Goal: Subscribe to service/newsletter

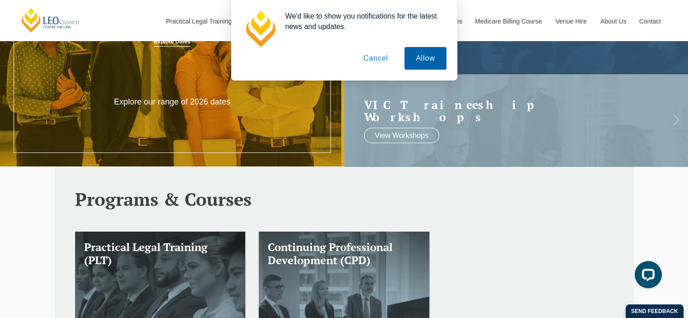
click at [433, 56] on button "Allow" at bounding box center [426, 58] width 42 height 23
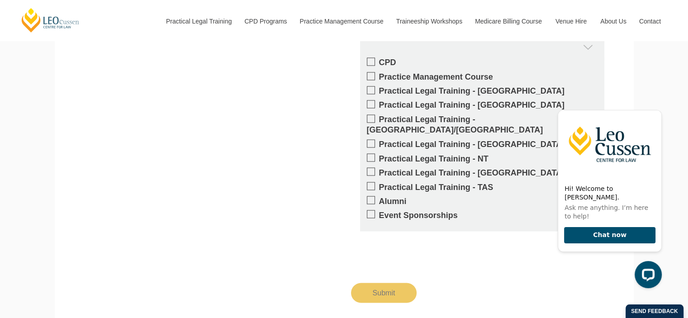
scroll to position [1557, 0]
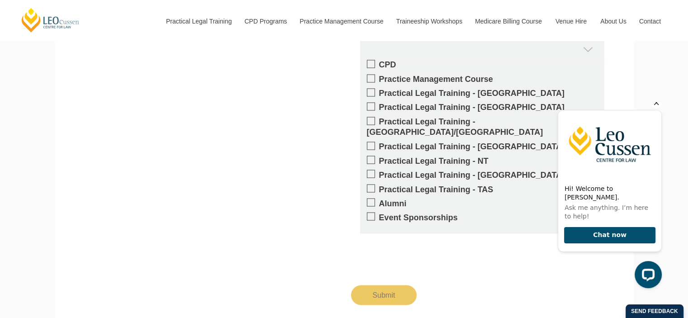
click at [657, 105] on icon "Hide greeting" at bounding box center [656, 102] width 5 height 5
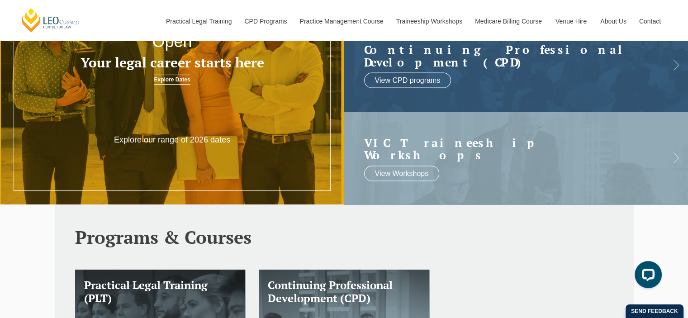
scroll to position [0, 0]
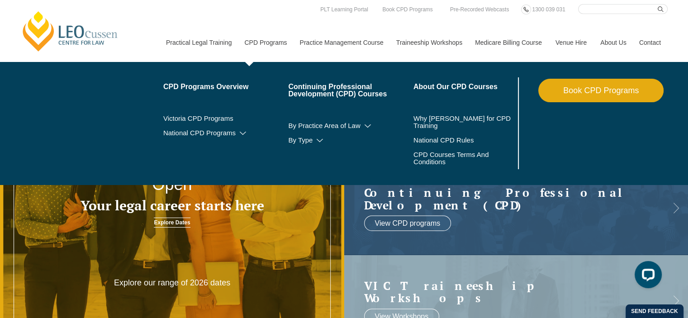
click at [259, 39] on link "CPD Programs" at bounding box center [265, 42] width 55 height 39
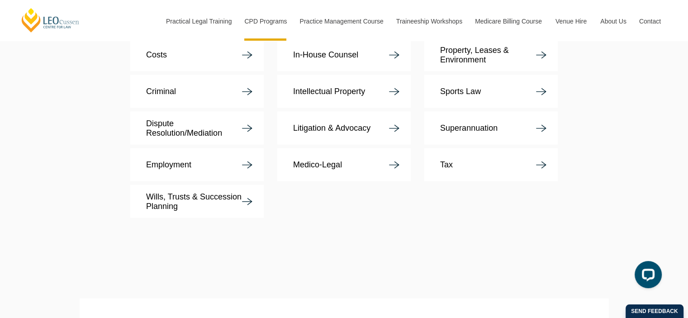
scroll to position [2082, 0]
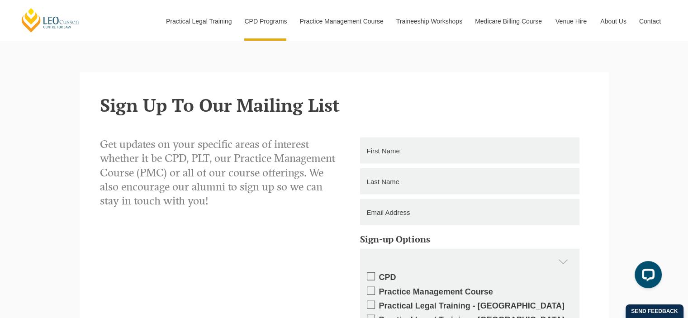
click at [418, 138] on input "text" at bounding box center [470, 151] width 220 height 26
type input "Lizia"
type input "Lim"
type input "llim@aitken.com.au"
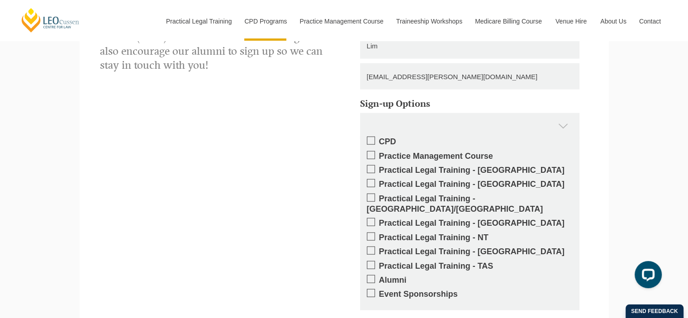
click at [383, 137] on label "CPD" at bounding box center [470, 142] width 206 height 10
click at [379, 138] on input "CPD" at bounding box center [379, 138] width 0 height 0
click at [427, 151] on label "Practice Management Course" at bounding box center [470, 156] width 206 height 10
click at [379, 153] on input "Practice Management Course" at bounding box center [379, 153] width 0 height 0
click at [409, 151] on label "Practice Management Course" at bounding box center [470, 156] width 206 height 10
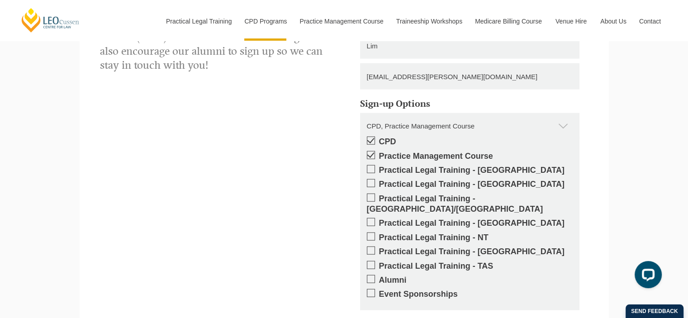
click at [379, 153] on input "Practice Management Course" at bounding box center [379, 153] width 0 height 0
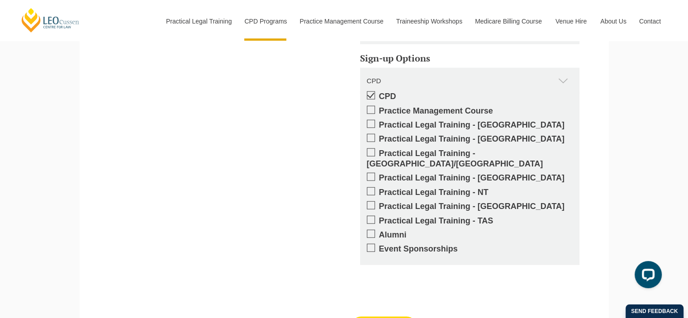
type input "Submitting"
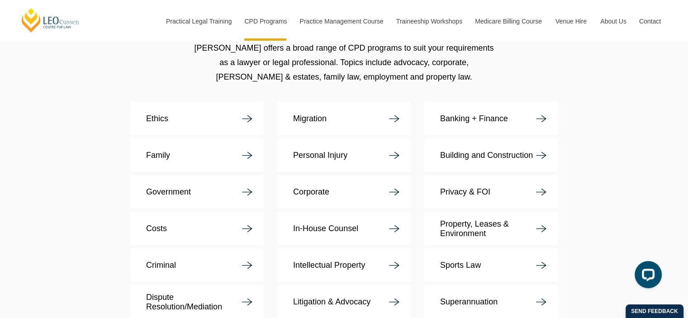
scroll to position [1773, 0]
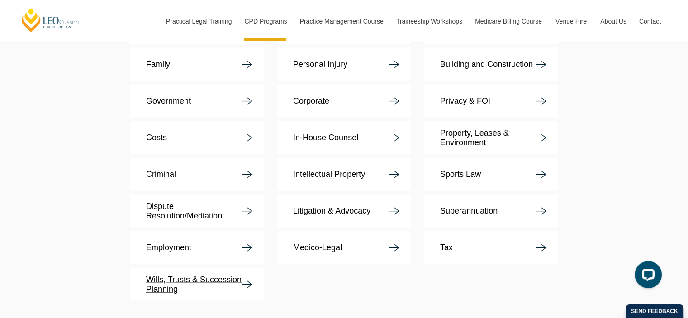
click at [219, 275] on p "Wills, Trusts & Succession Planning" at bounding box center [194, 284] width 96 height 19
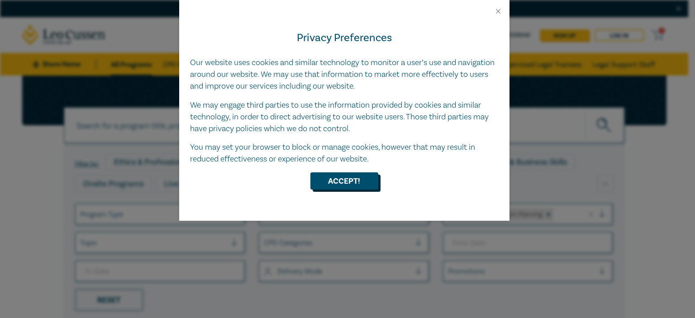
click at [324, 182] on button "Accept!" at bounding box center [344, 180] width 68 height 17
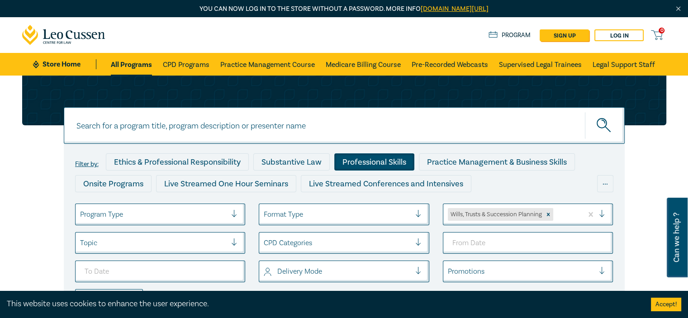
scroll to position [91, 0]
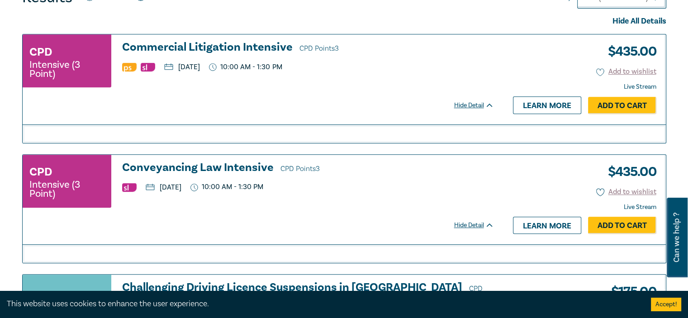
scroll to position [181, 0]
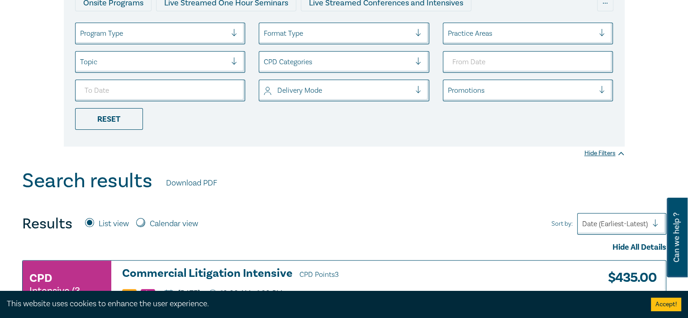
click at [335, 66] on div at bounding box center [337, 62] width 147 height 12
click at [511, 34] on div at bounding box center [521, 34] width 147 height 12
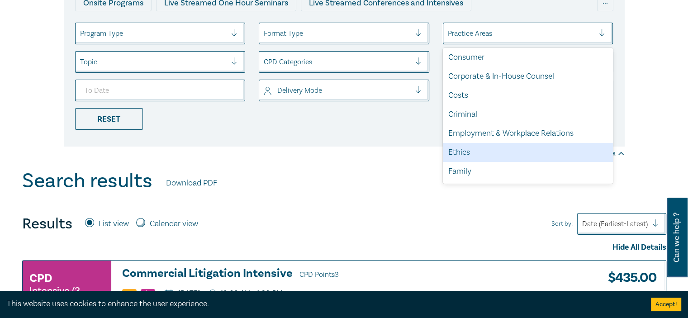
scroll to position [0, 0]
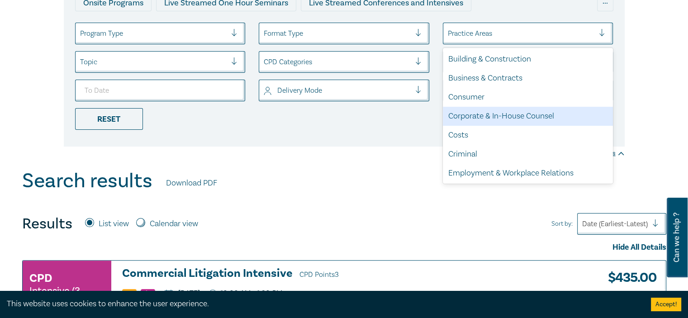
click at [368, 164] on div "Filter by: Ethics & Professional Responsibility Substantive Law Professional Sk…" at bounding box center [344, 32] width 688 height 275
